Goal: Task Accomplishment & Management: Manage account settings

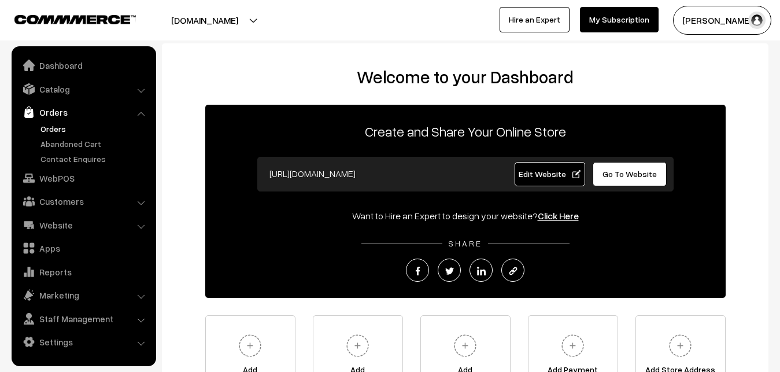
click at [56, 130] on link "Orders" at bounding box center [95, 129] width 115 height 12
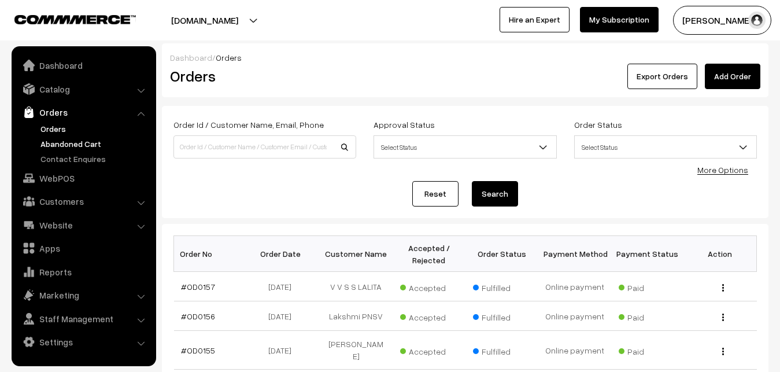
click at [61, 141] on link "Abandoned Cart" at bounding box center [95, 144] width 115 height 12
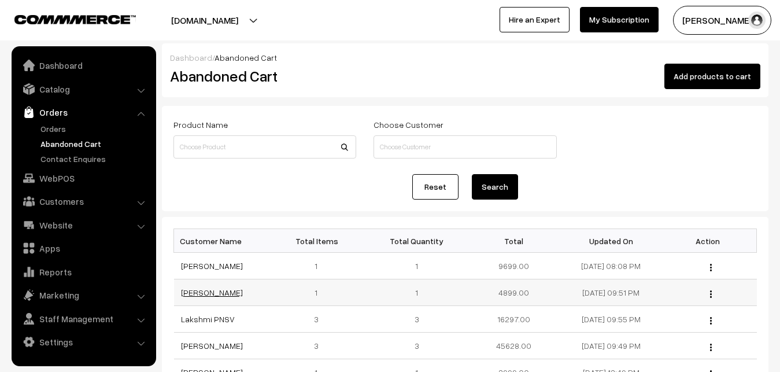
click at [217, 291] on link "DEEPAK NEEMKAR" at bounding box center [212, 292] width 62 height 10
